Goal: Find specific page/section: Find specific page/section

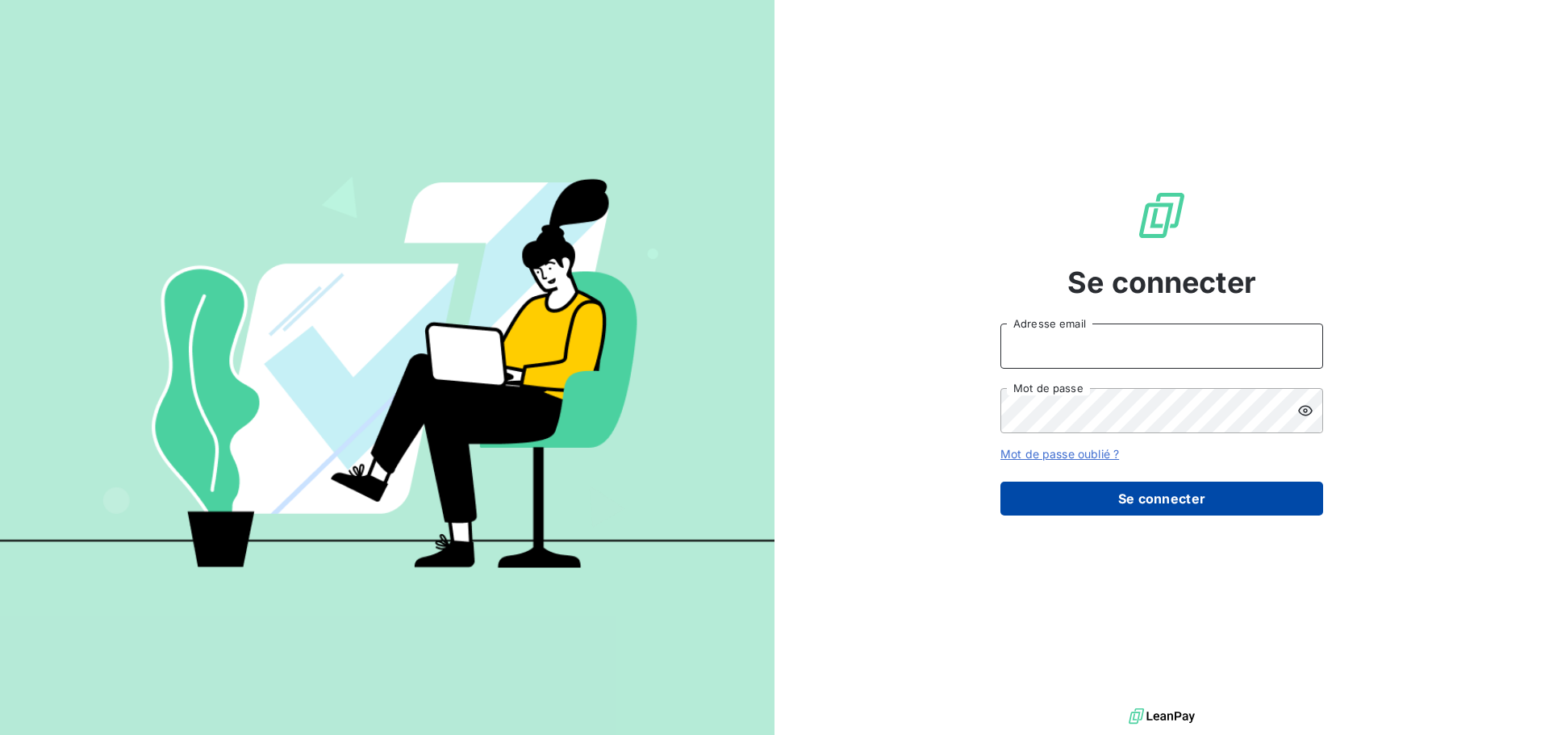
type input "recouvrement@serpe.fr"
click at [1128, 508] on button "Se connecter" at bounding box center [1162, 499] width 323 height 34
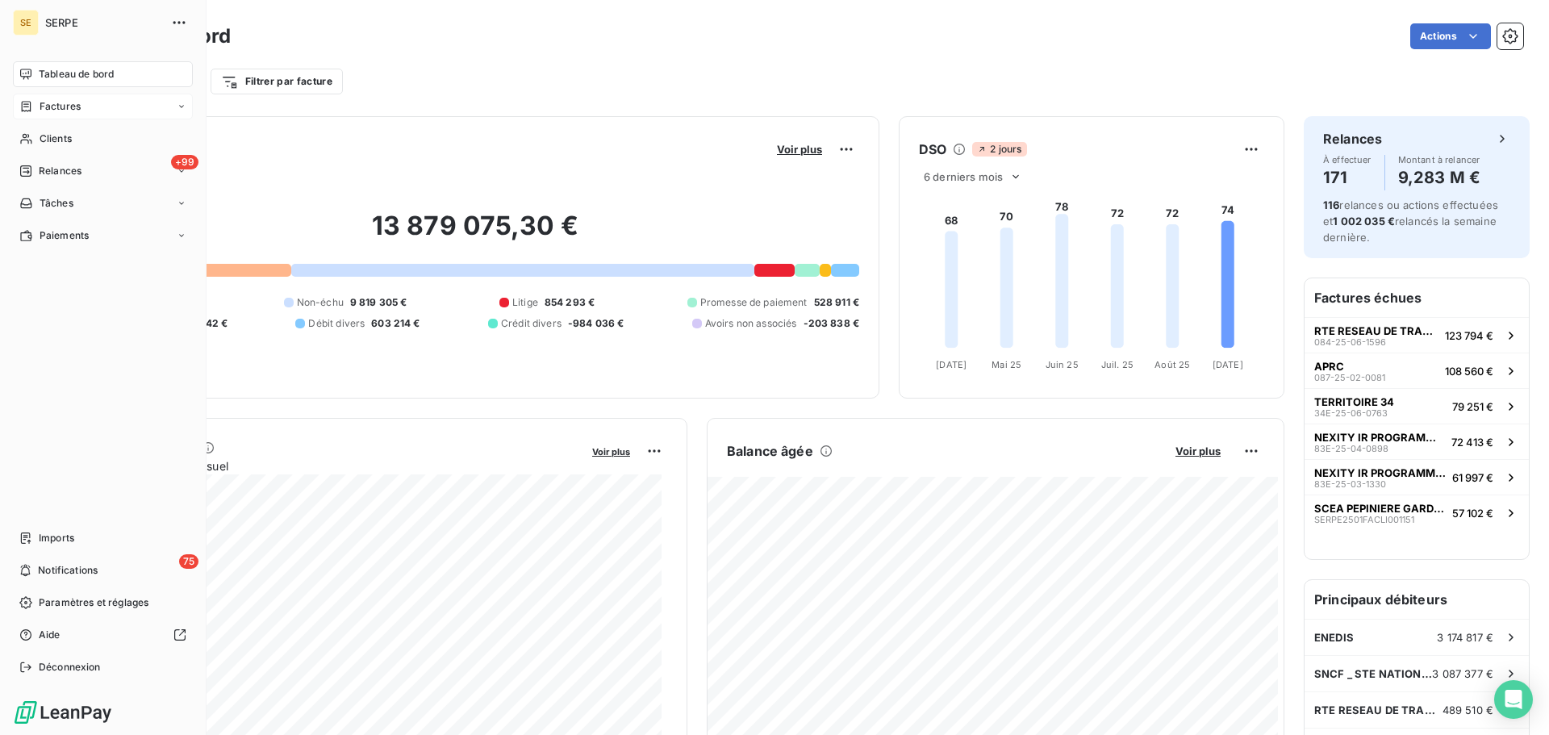
click at [65, 111] on span "Factures" at bounding box center [60, 106] width 41 height 15
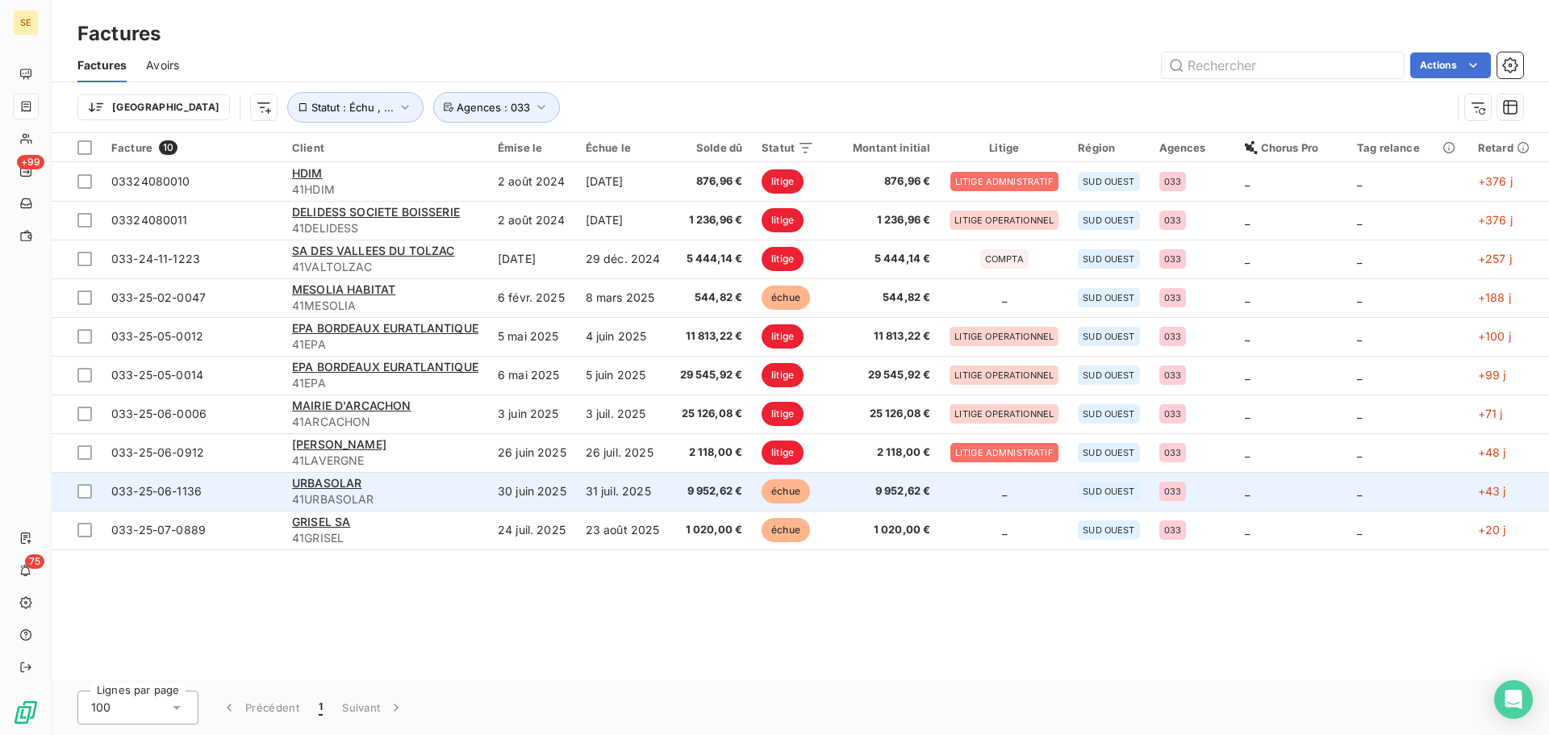
click at [509, 492] on td "30 juin 2025" at bounding box center [532, 491] width 88 height 39
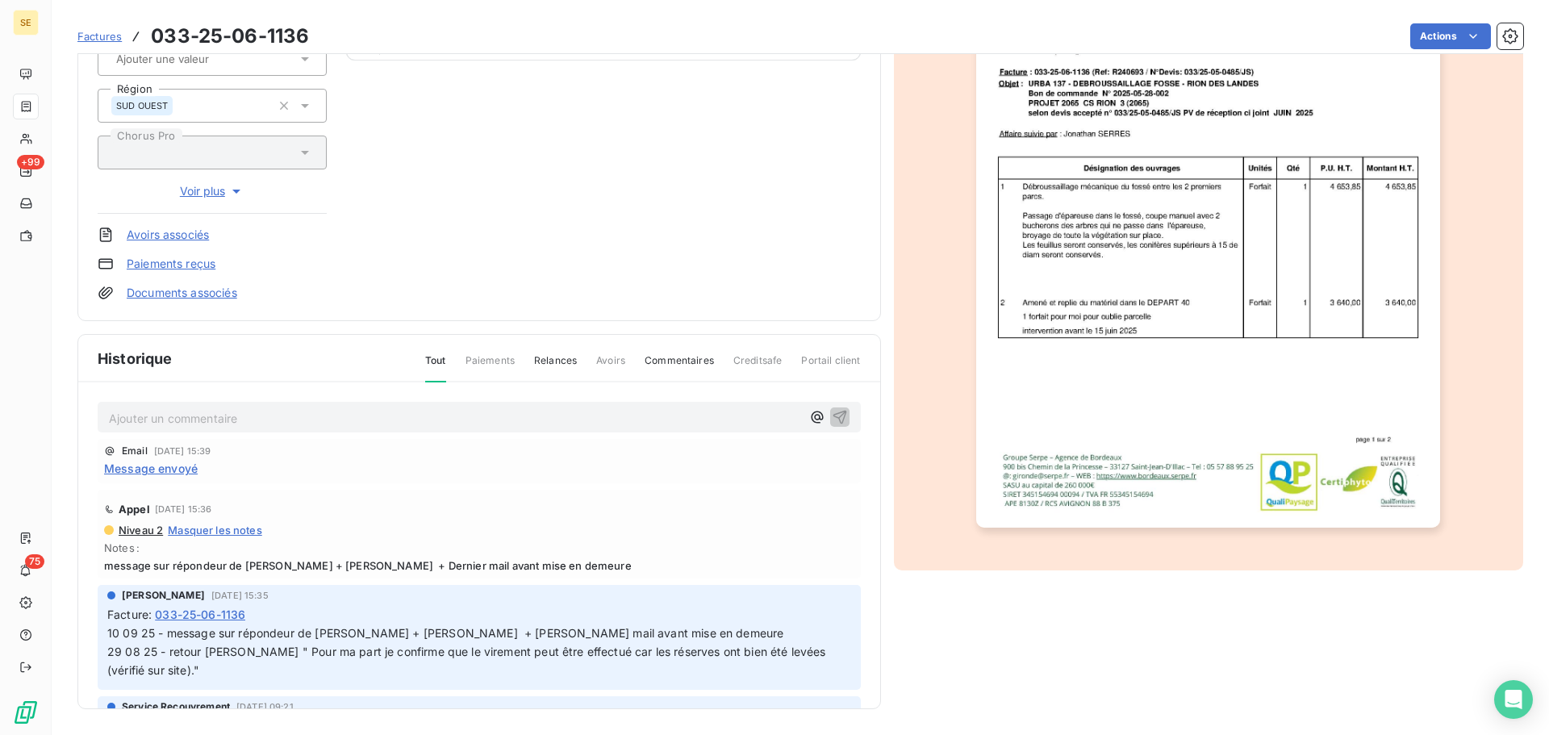
click at [455, 644] on p "10 09 25 - message sur répondeur de Mme BONIFACIO + Madame SANCHEZ + Dernier ma…" at bounding box center [479, 653] width 744 height 56
click at [451, 632] on span "10 09 25 - message sur répondeur de Mme BONIFACIO + Madame SANCHEZ + Dernier ma…" at bounding box center [696, 651] width 1179 height 51
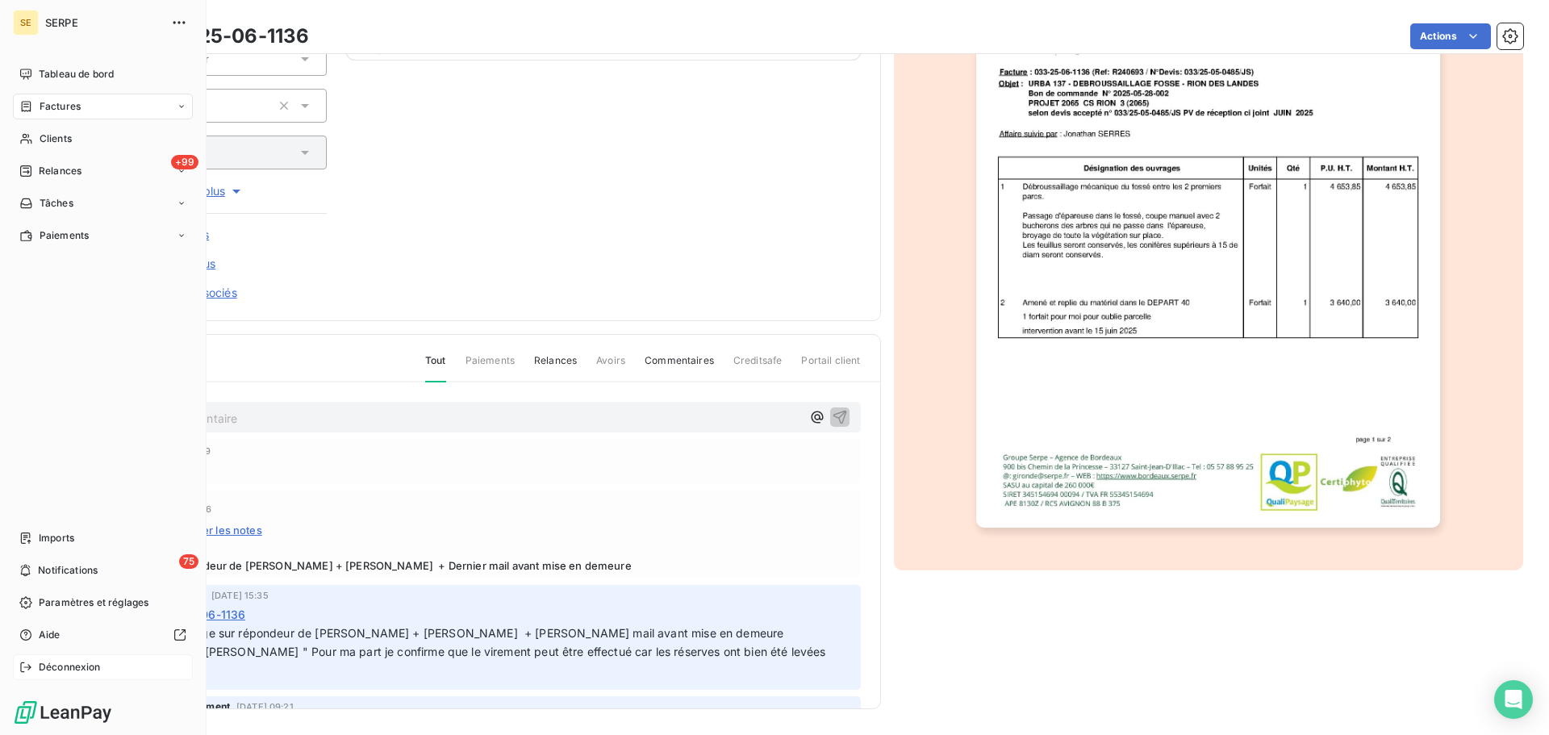
click at [18, 674] on div "Déconnexion" at bounding box center [103, 667] width 180 height 26
